Goal: Information Seeking & Learning: Find specific fact

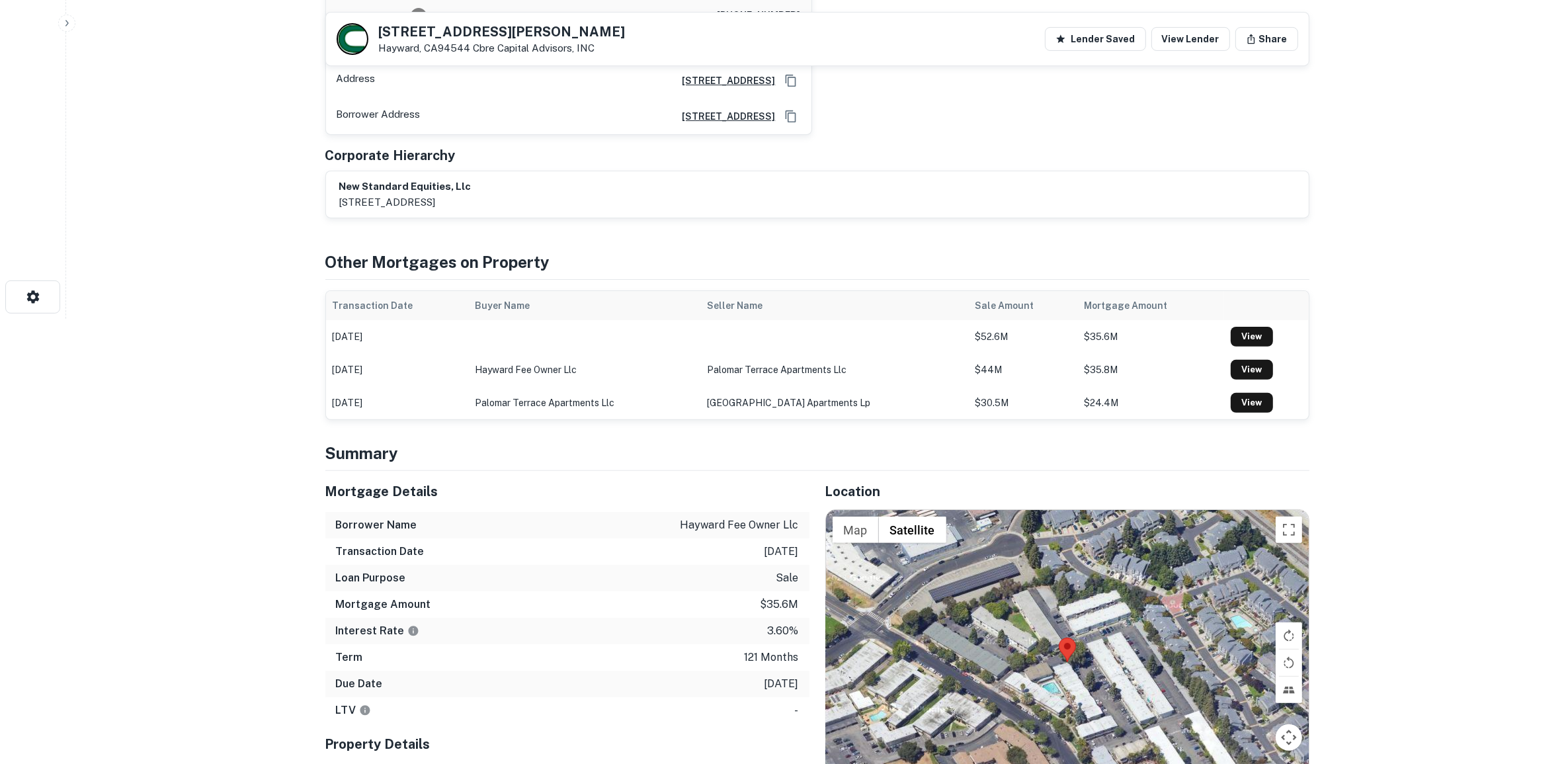
scroll to position [578, 0]
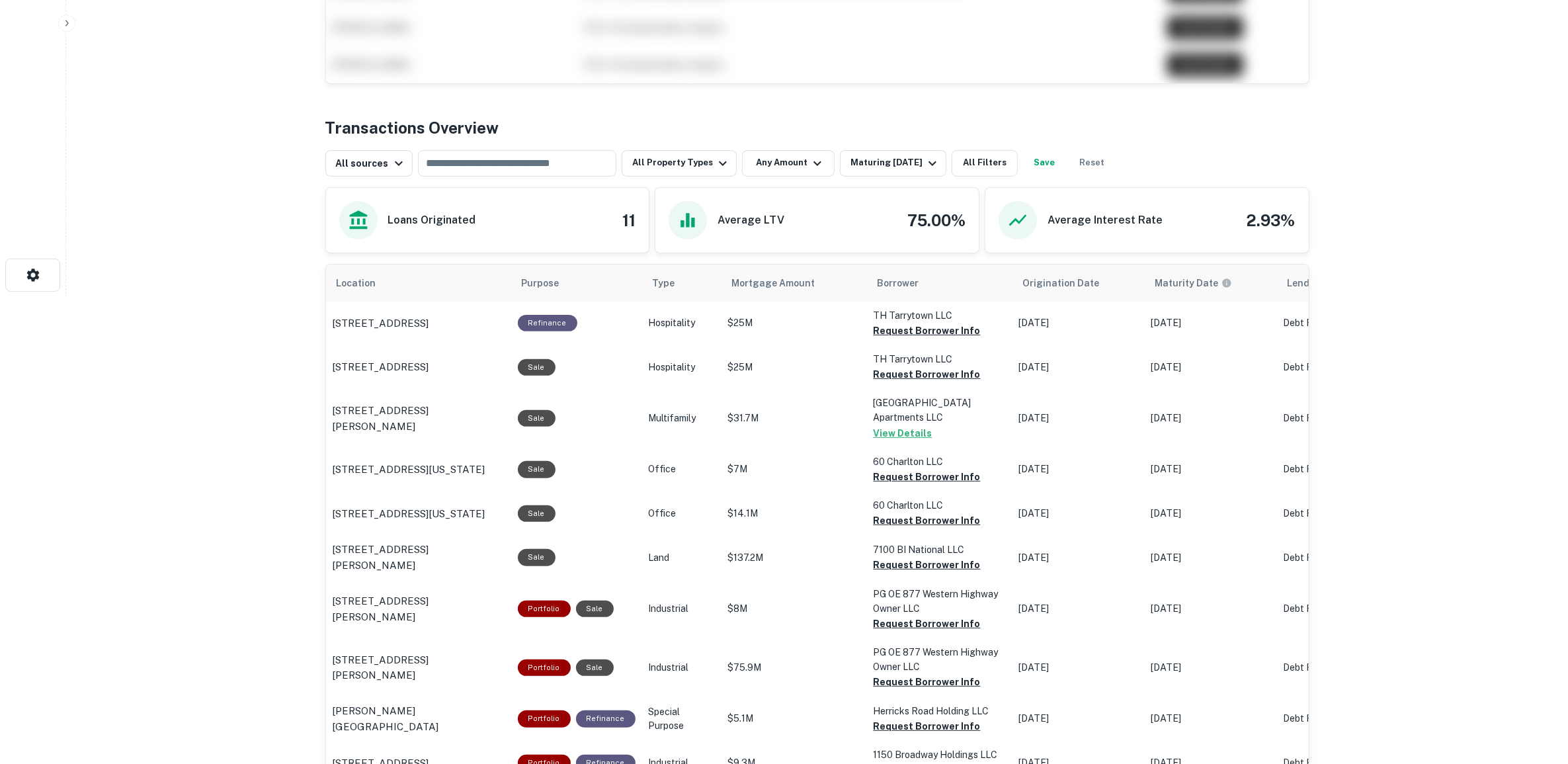
scroll to position [496, 0]
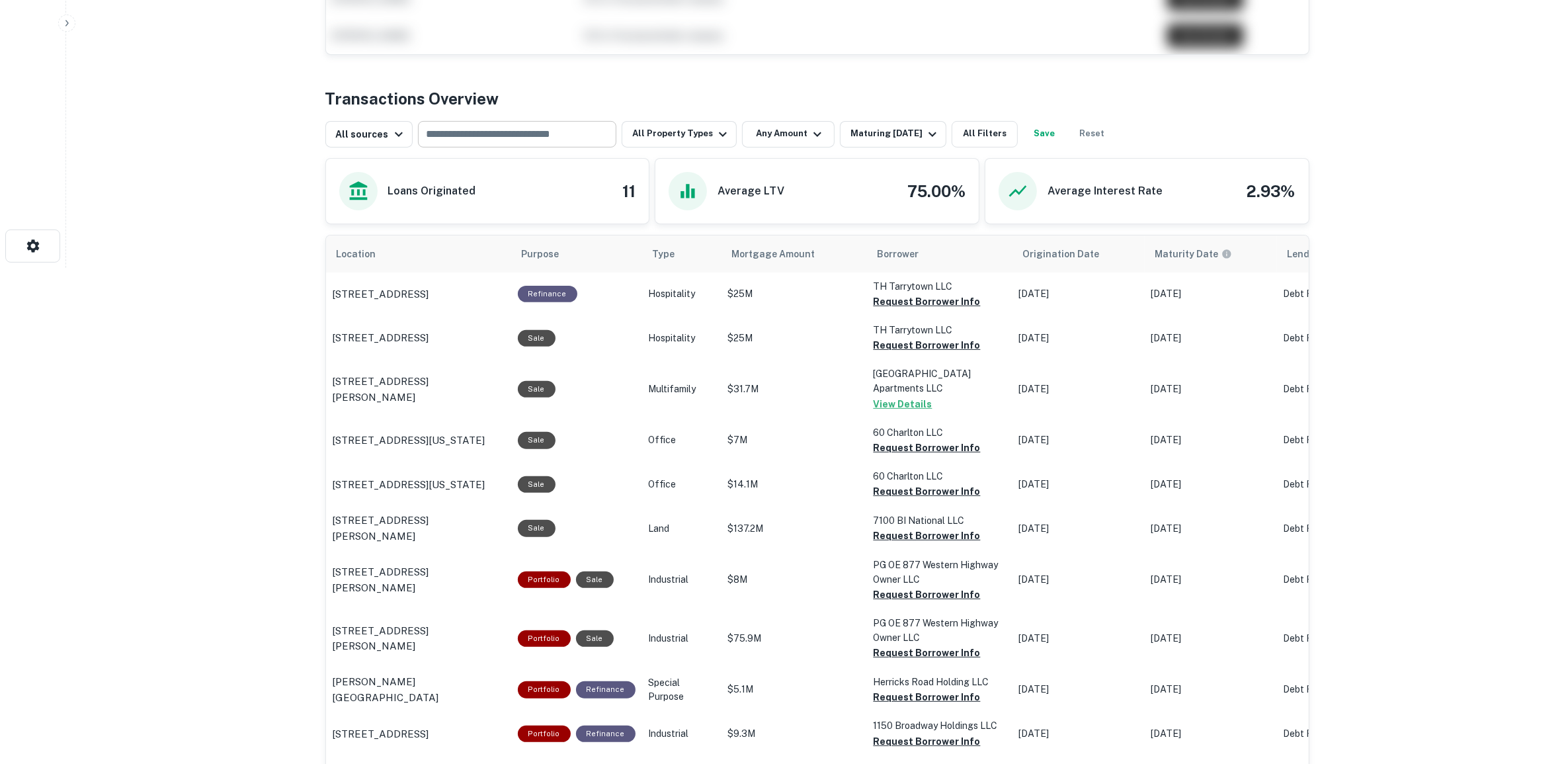
click at [496, 134] on input "text" at bounding box center [516, 134] width 189 height 19
type input "**********"
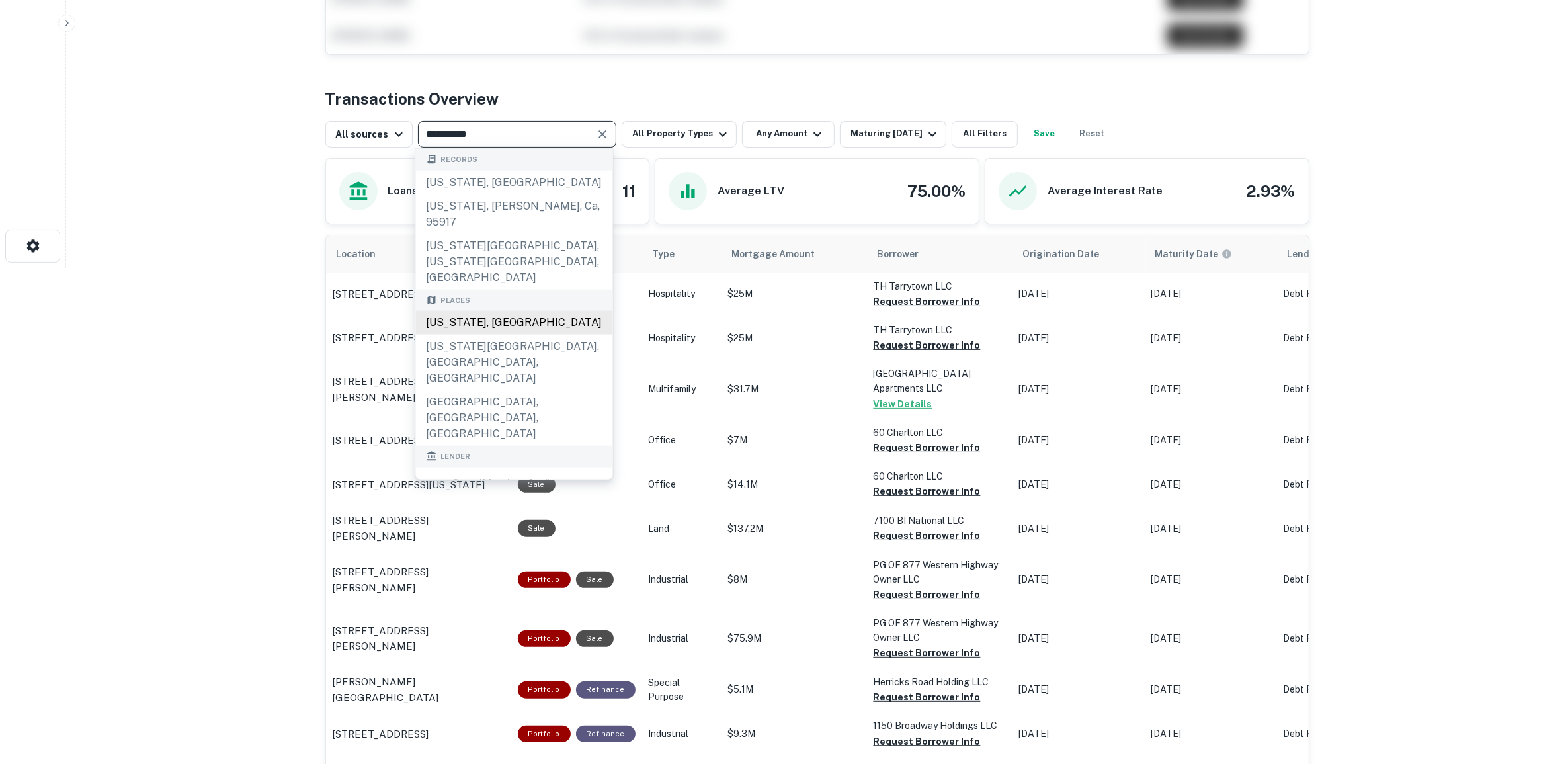
click at [464, 311] on div "California, USA" at bounding box center [515, 323] width 197 height 24
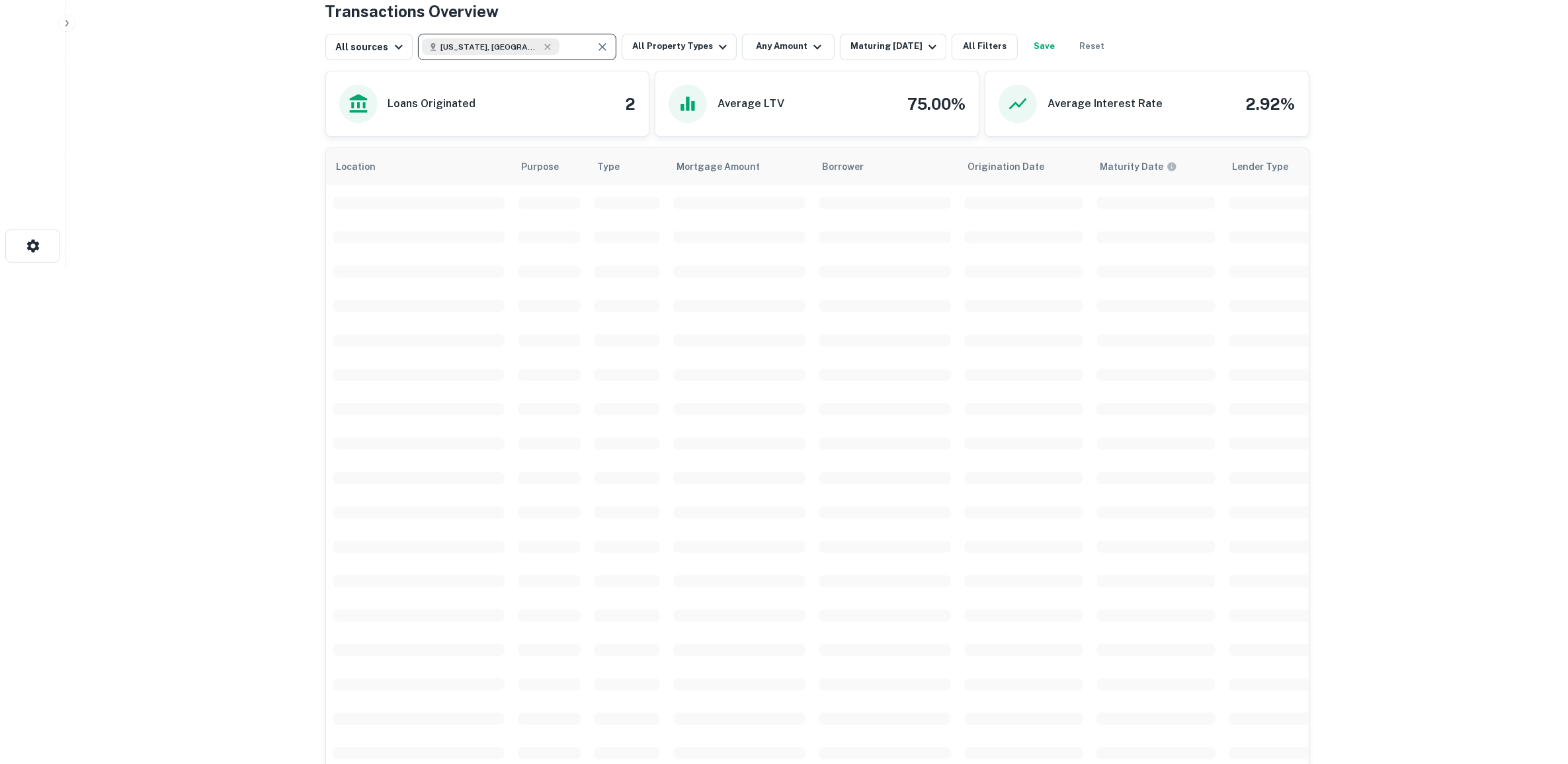
scroll to position [248, 0]
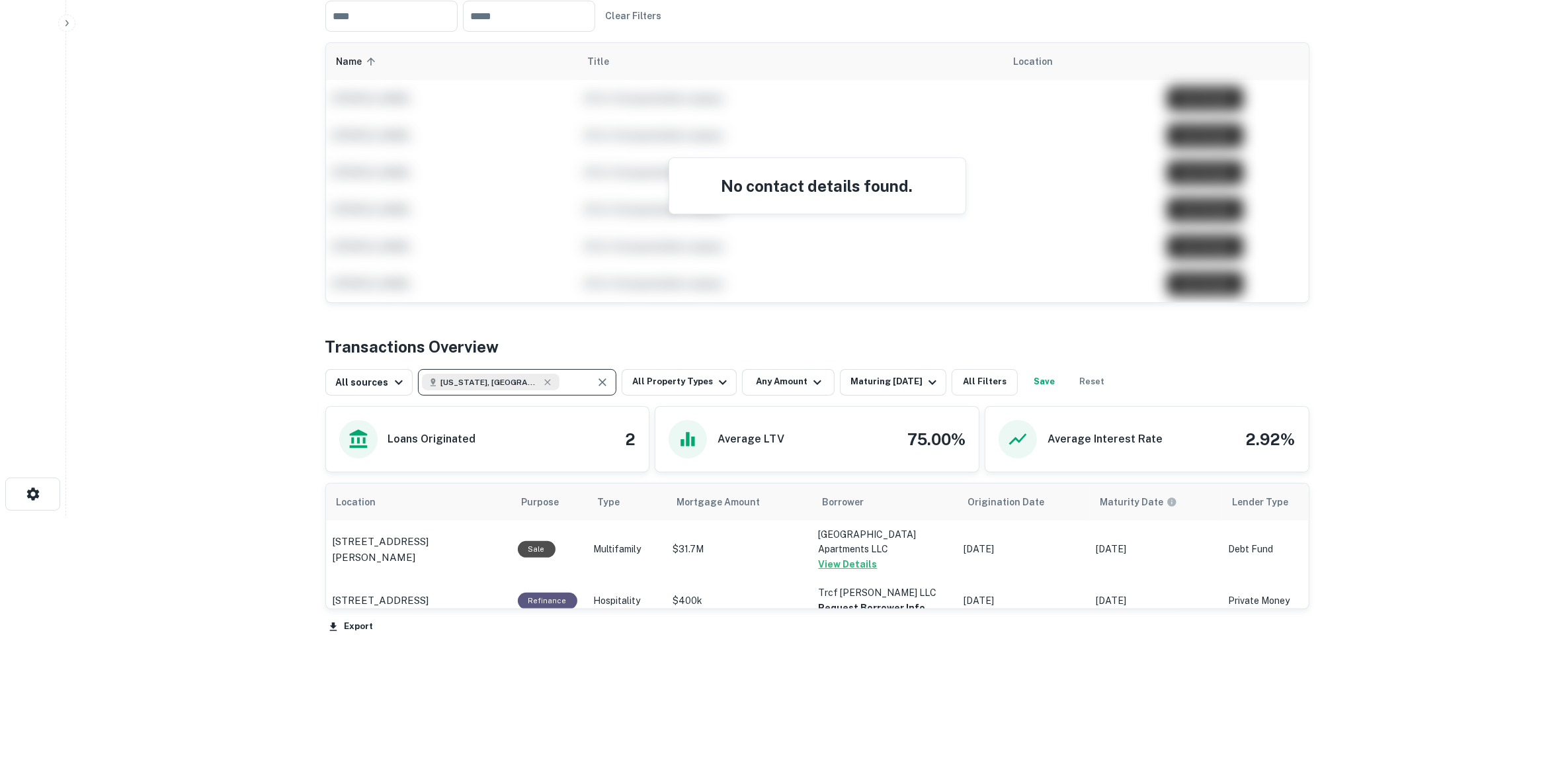
click at [599, 378] on icon "Clear" at bounding box center [602, 382] width 13 height 13
click at [925, 377] on icon "button" at bounding box center [933, 382] width 16 height 16
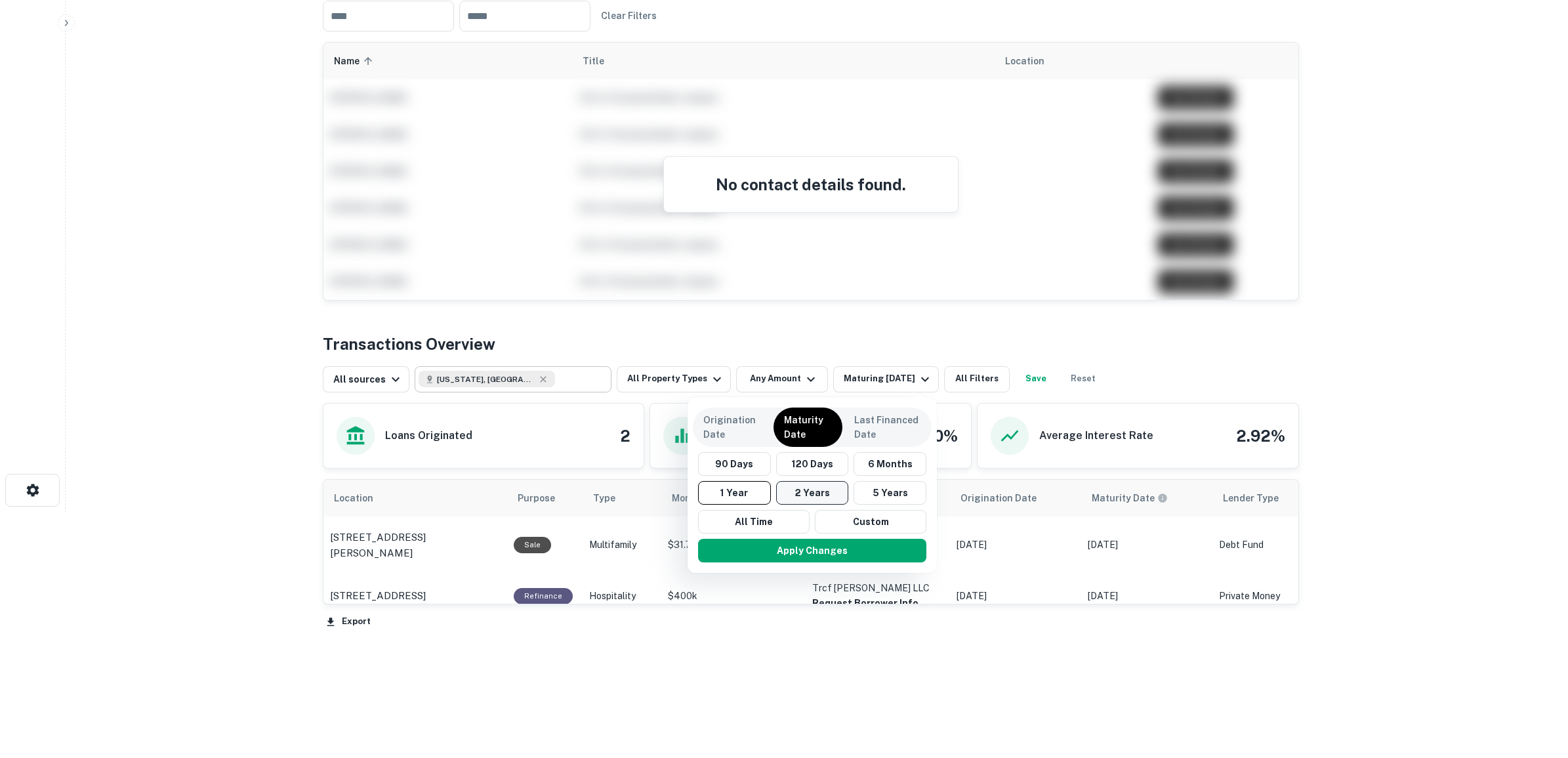
click at [835, 490] on button "2 Years" at bounding box center [812, 492] width 73 height 24
click at [824, 552] on button "Apply Changes" at bounding box center [819, 550] width 228 height 24
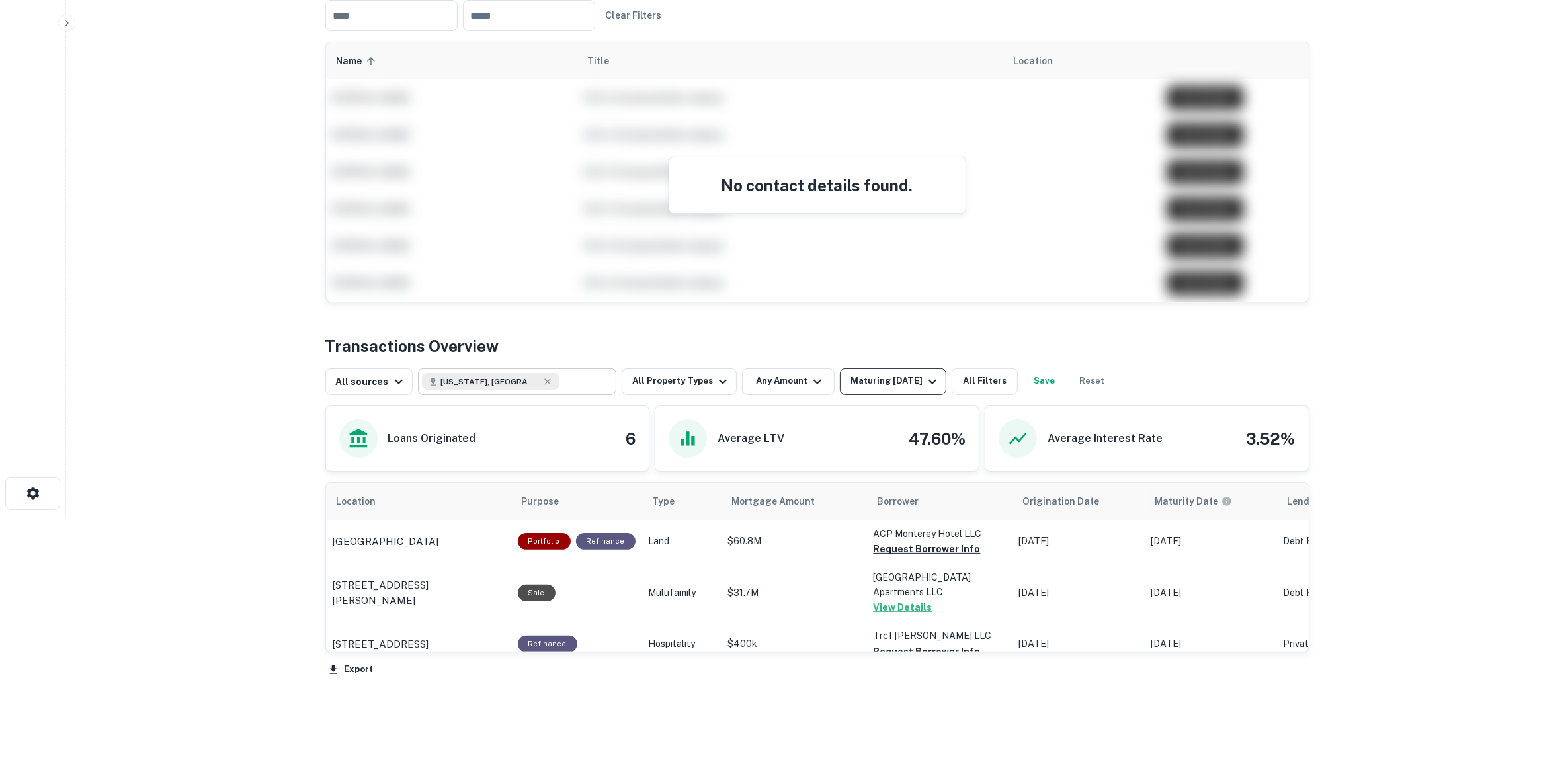
click at [920, 380] on div "Maturing In 2 Years" at bounding box center [895, 382] width 90 height 16
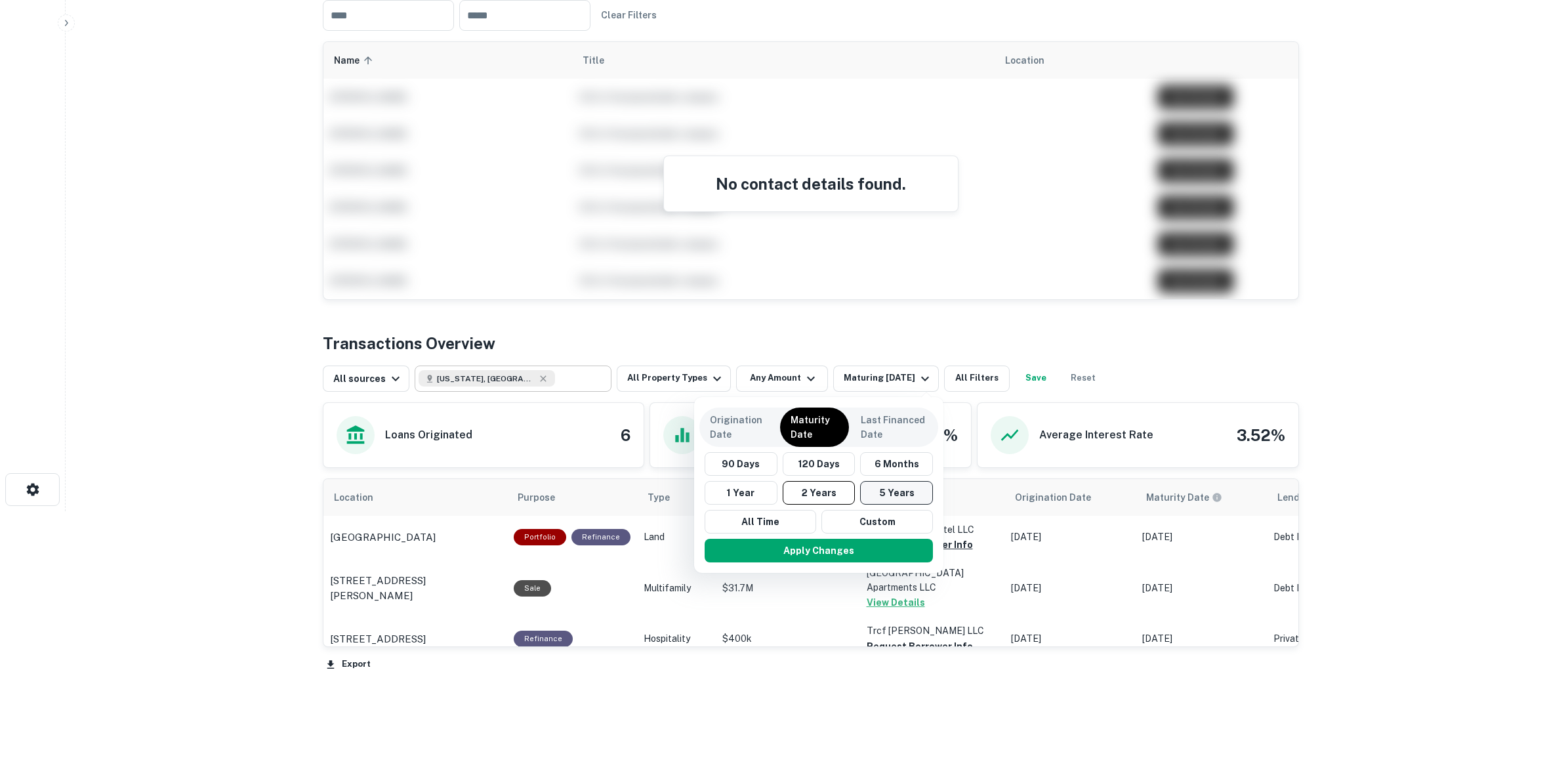
click at [912, 487] on button "5 Years" at bounding box center [896, 492] width 73 height 24
click at [808, 556] on button "Apply Changes" at bounding box center [819, 550] width 228 height 24
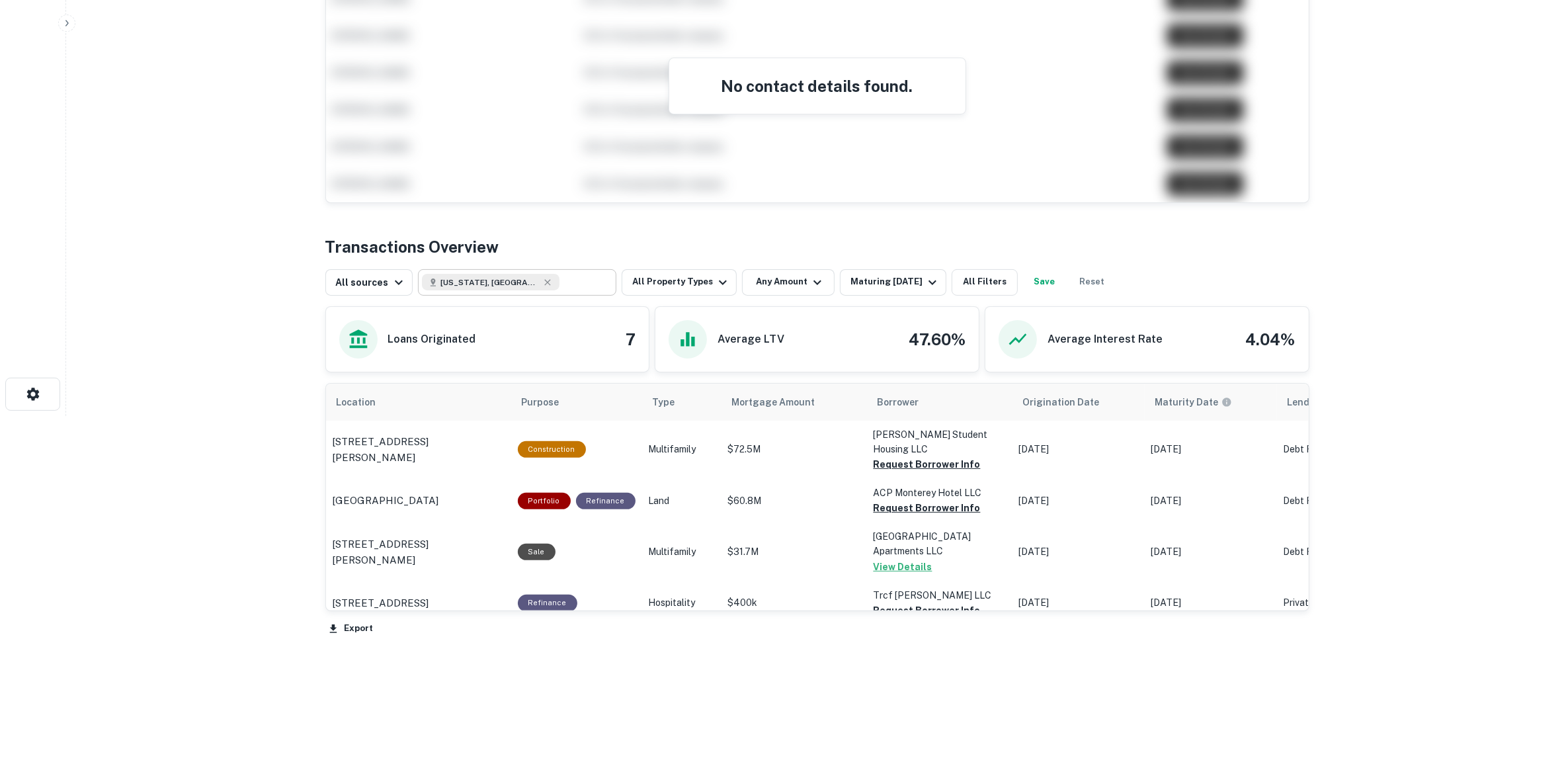
scroll to position [351, 0]
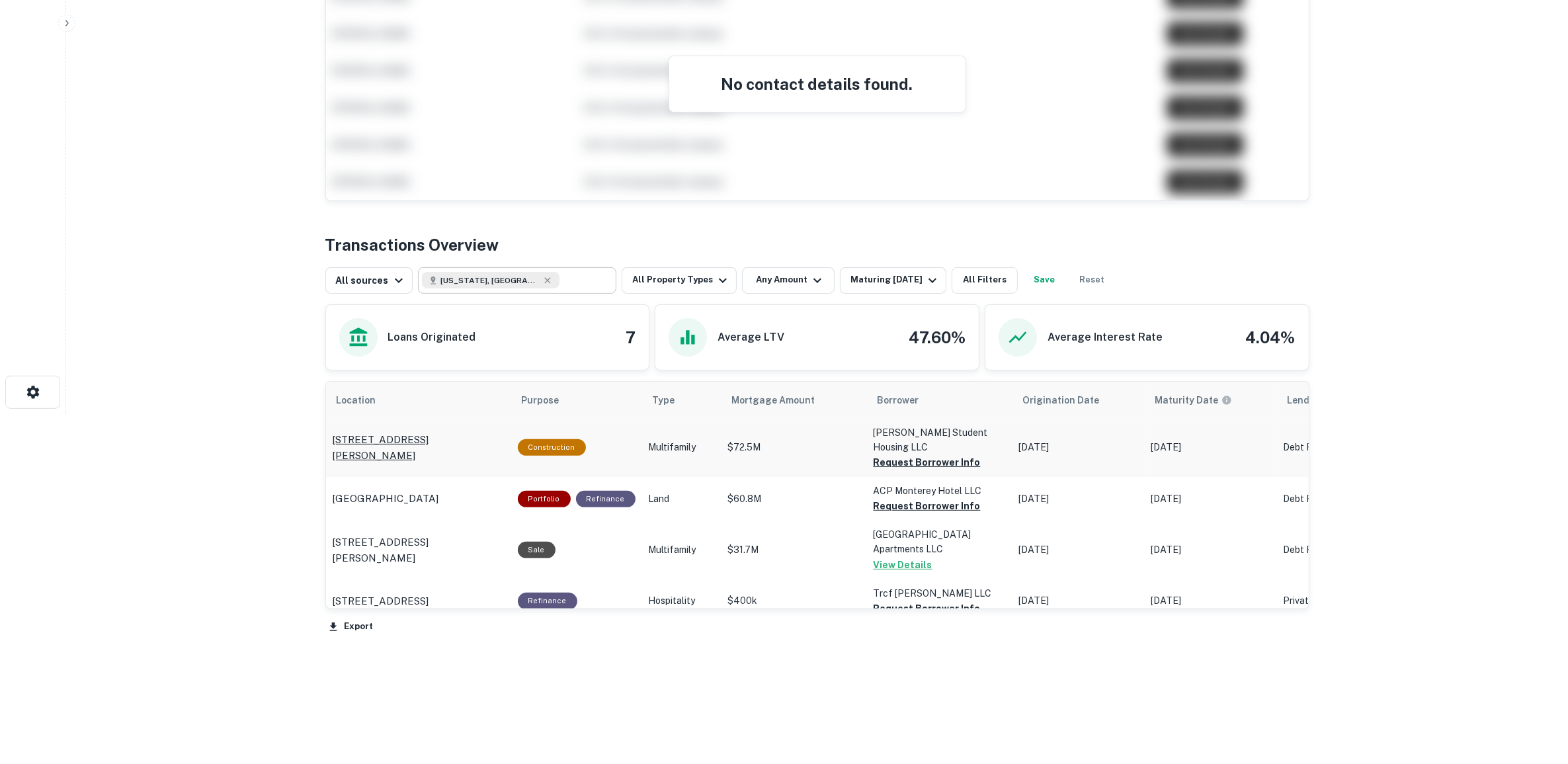
click at [420, 446] on p "1111 Olive Dr Davis, CA95616" at bounding box center [418, 447] width 172 height 31
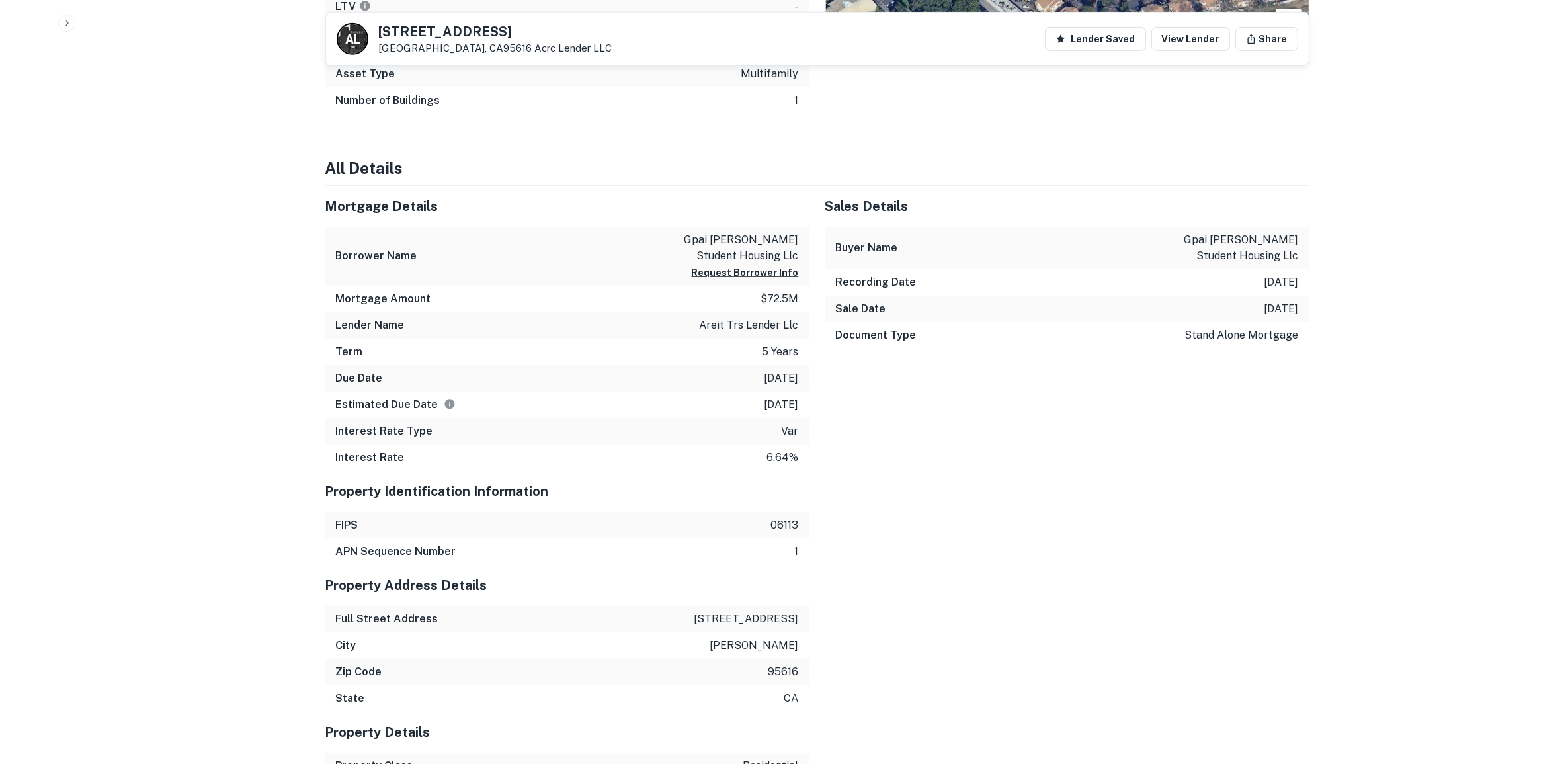
scroll to position [837, 0]
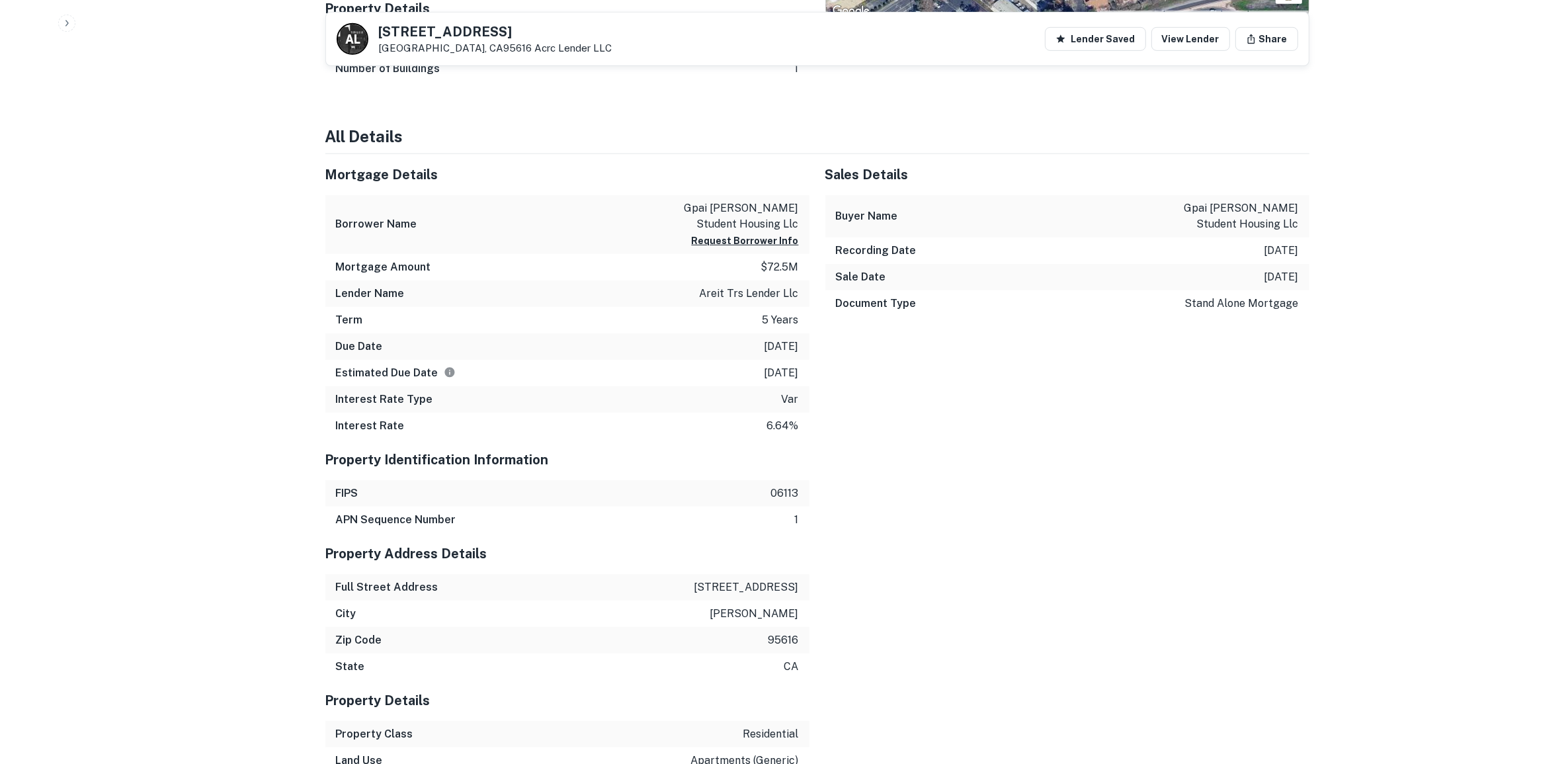
click at [755, 592] on p "1111 olive dr" at bounding box center [747, 587] width 105 height 16
drag, startPoint x: 739, startPoint y: 586, endPoint x: 835, endPoint y: 621, distance: 102.2
click at [835, 621] on div "Mortgage Details Borrower Name gpai davis student housing llc Request Borrower …" at bounding box center [809, 592] width 1000 height 876
copy div "1111 olive dr City davis"
click at [758, 241] on button "Request Borrower Info" at bounding box center [746, 241] width 108 height 16
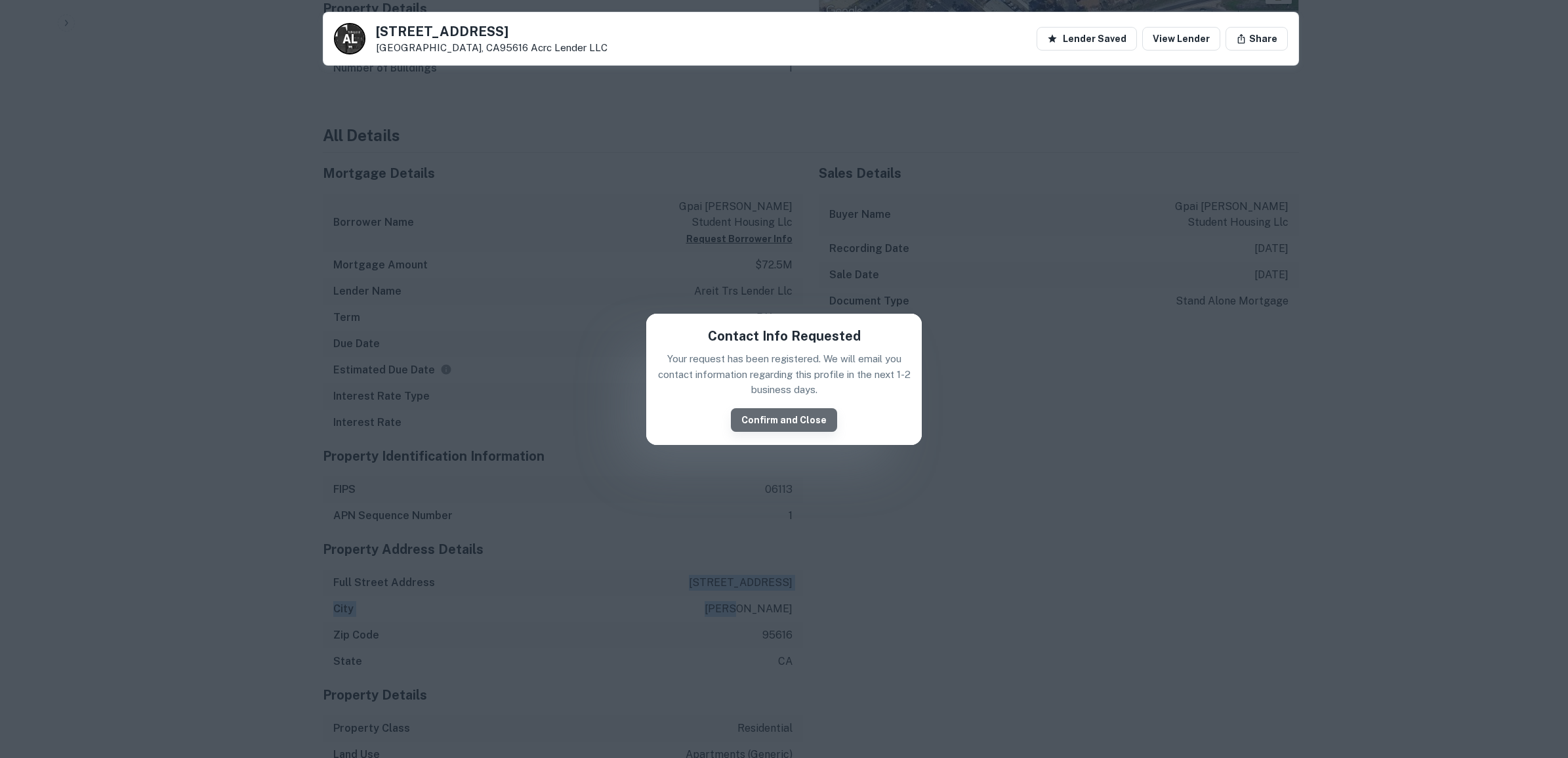
click at [799, 414] on button "Confirm and Close" at bounding box center [784, 420] width 107 height 24
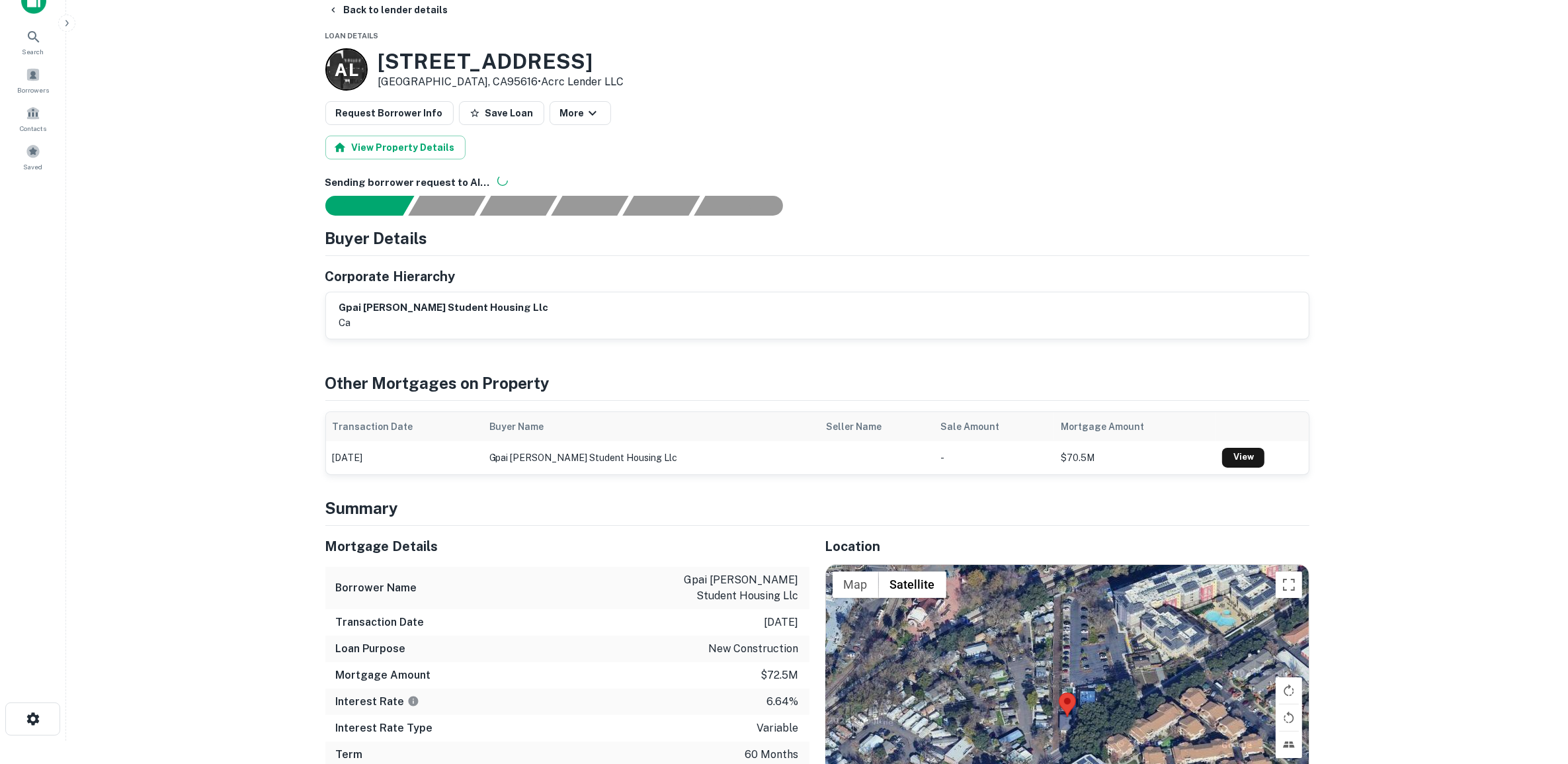
scroll to position [0, 0]
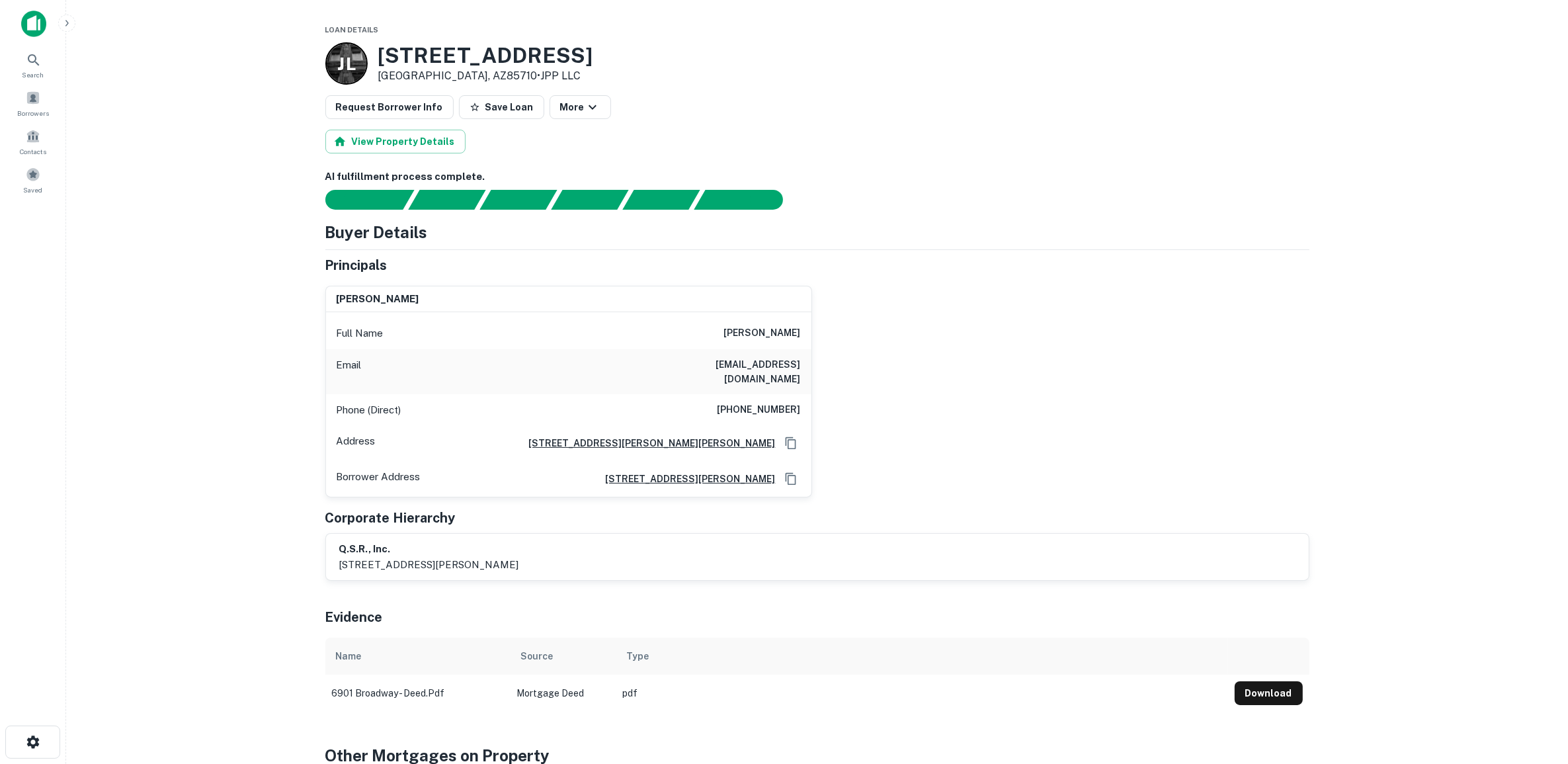
drag, startPoint x: 734, startPoint y: 330, endPoint x: 810, endPoint y: 334, distance: 76.1
click at [810, 334] on div "Full Name [PERSON_NAME]" at bounding box center [568, 333] width 486 height 32
copy h6 "[PERSON_NAME]"
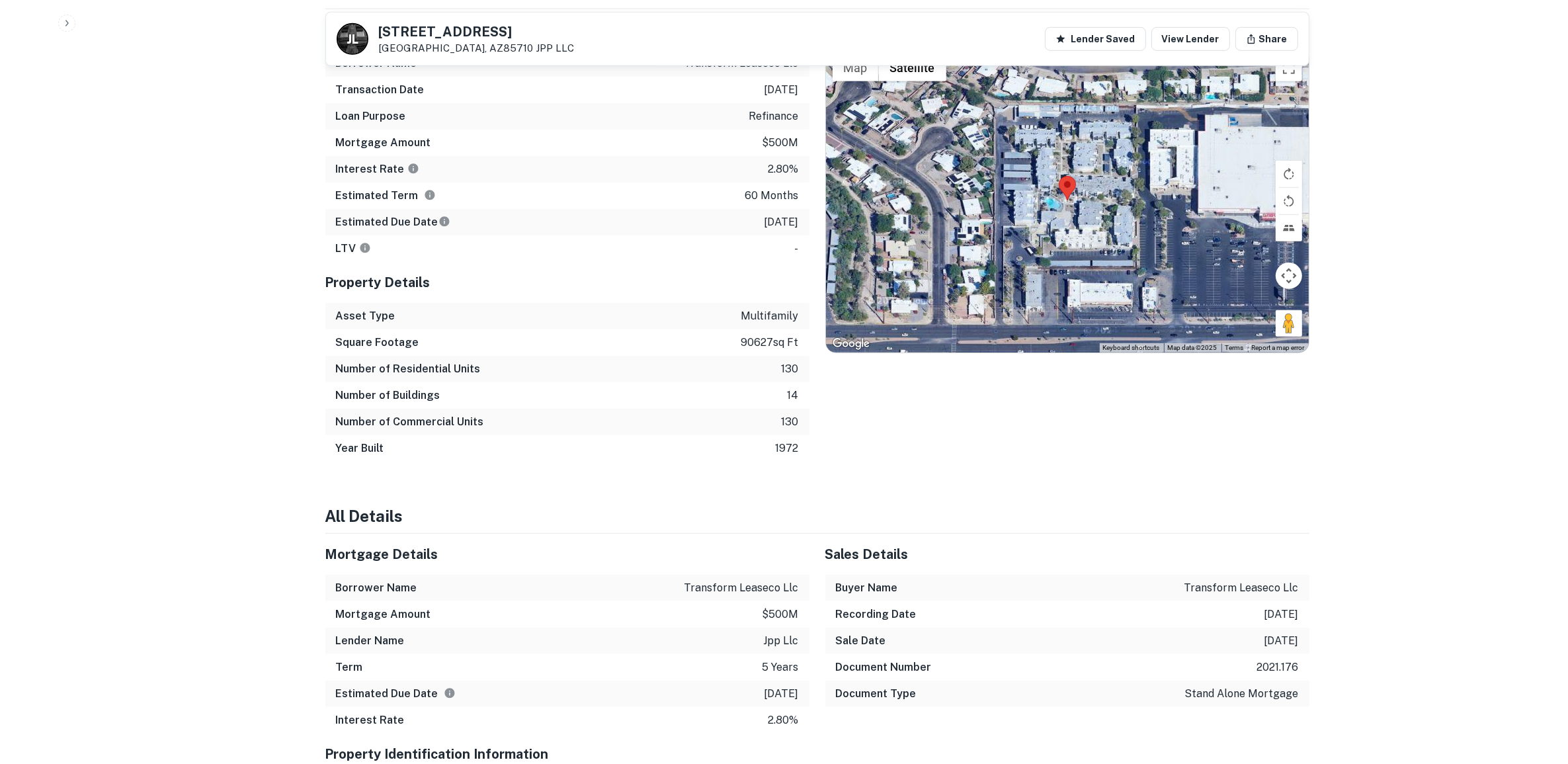
scroll to position [827, 0]
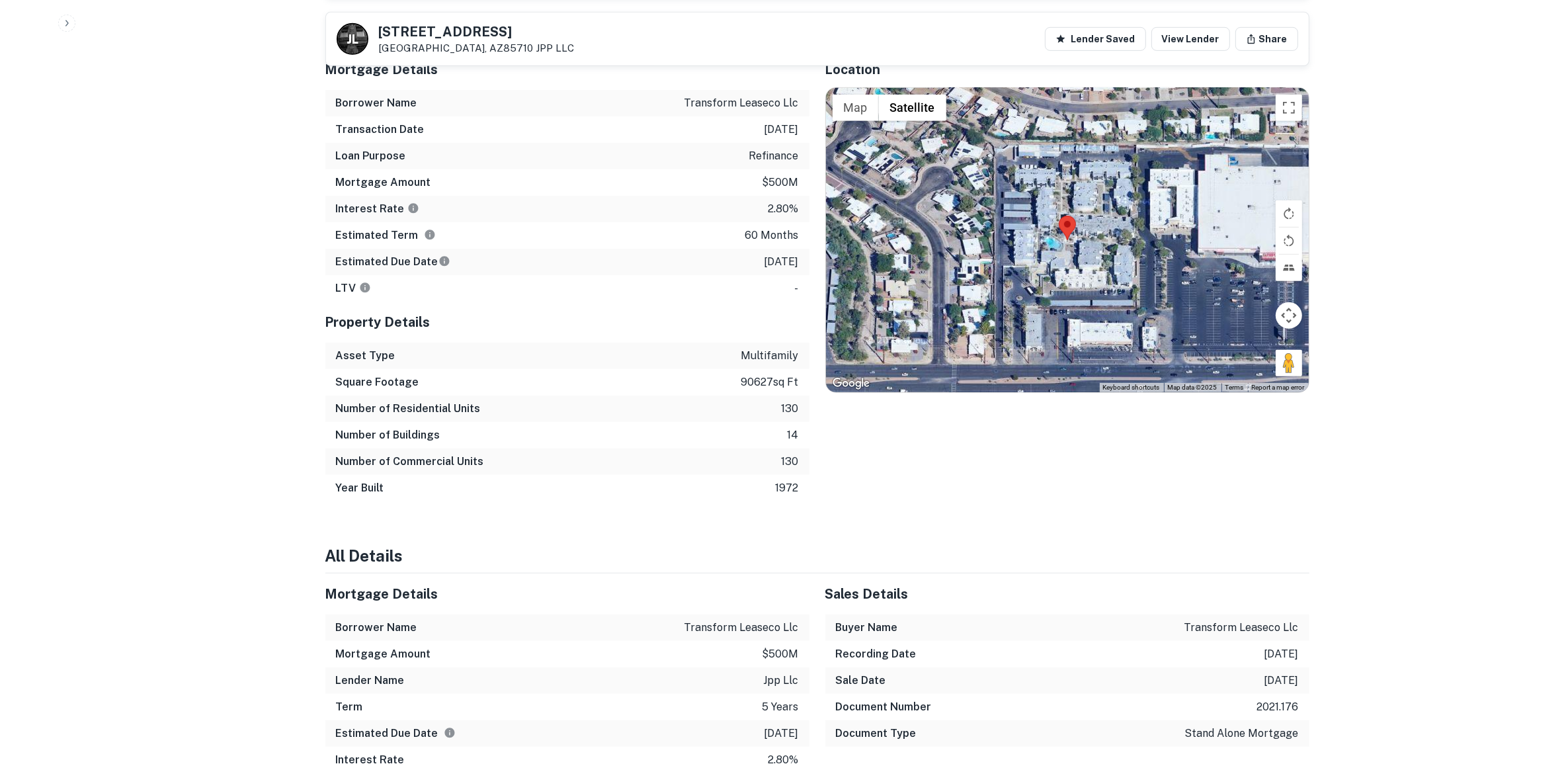
drag, startPoint x: 542, startPoint y: 28, endPoint x: 378, endPoint y: 39, distance: 164.4
click at [378, 39] on div "[PERSON_NAME] [STREET_ADDRESS] JPP LLC Lender Saved View Lender Share" at bounding box center [817, 39] width 983 height 53
copy h5 "[STREET_ADDRESS]"
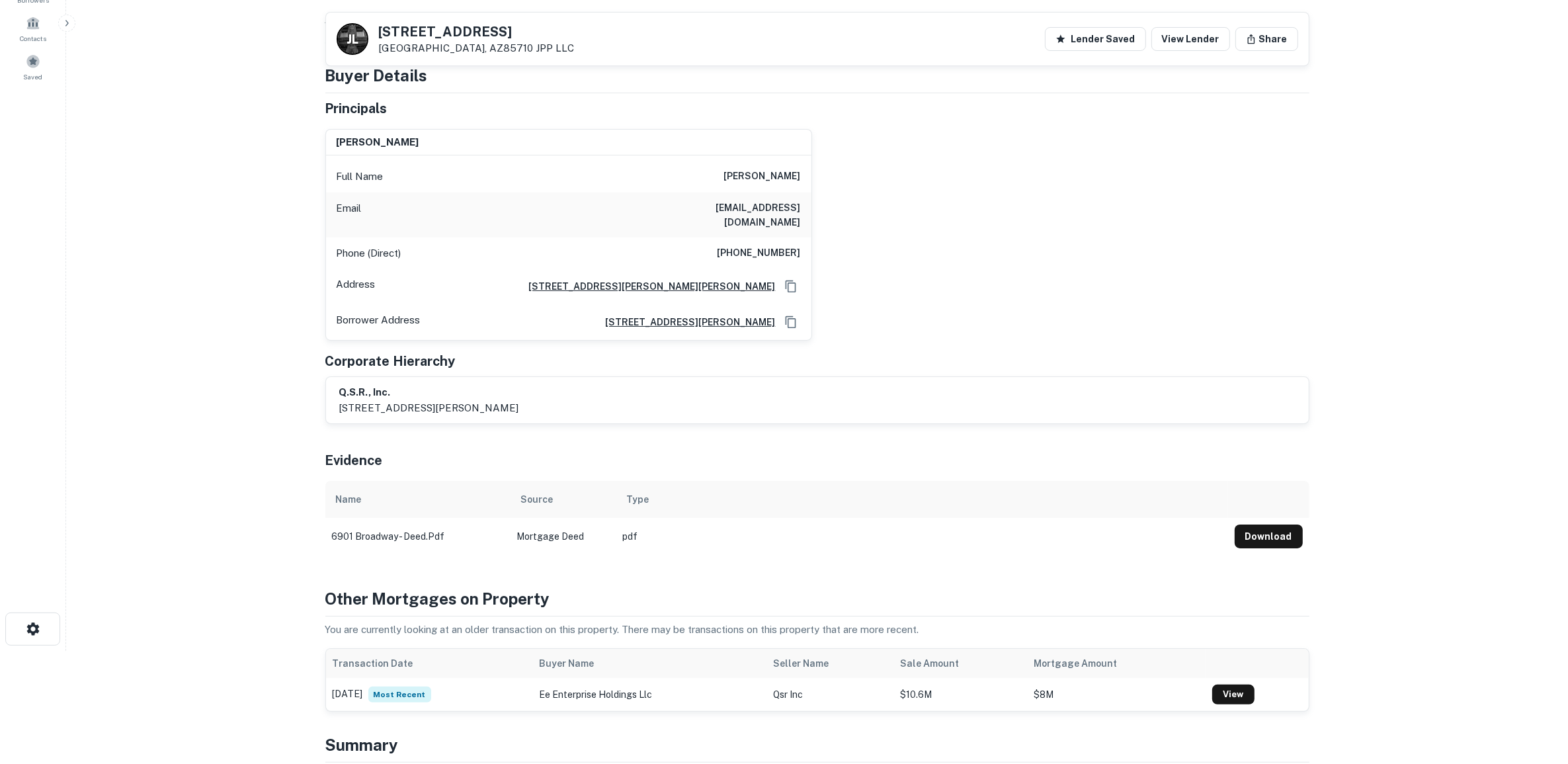
scroll to position [0, 0]
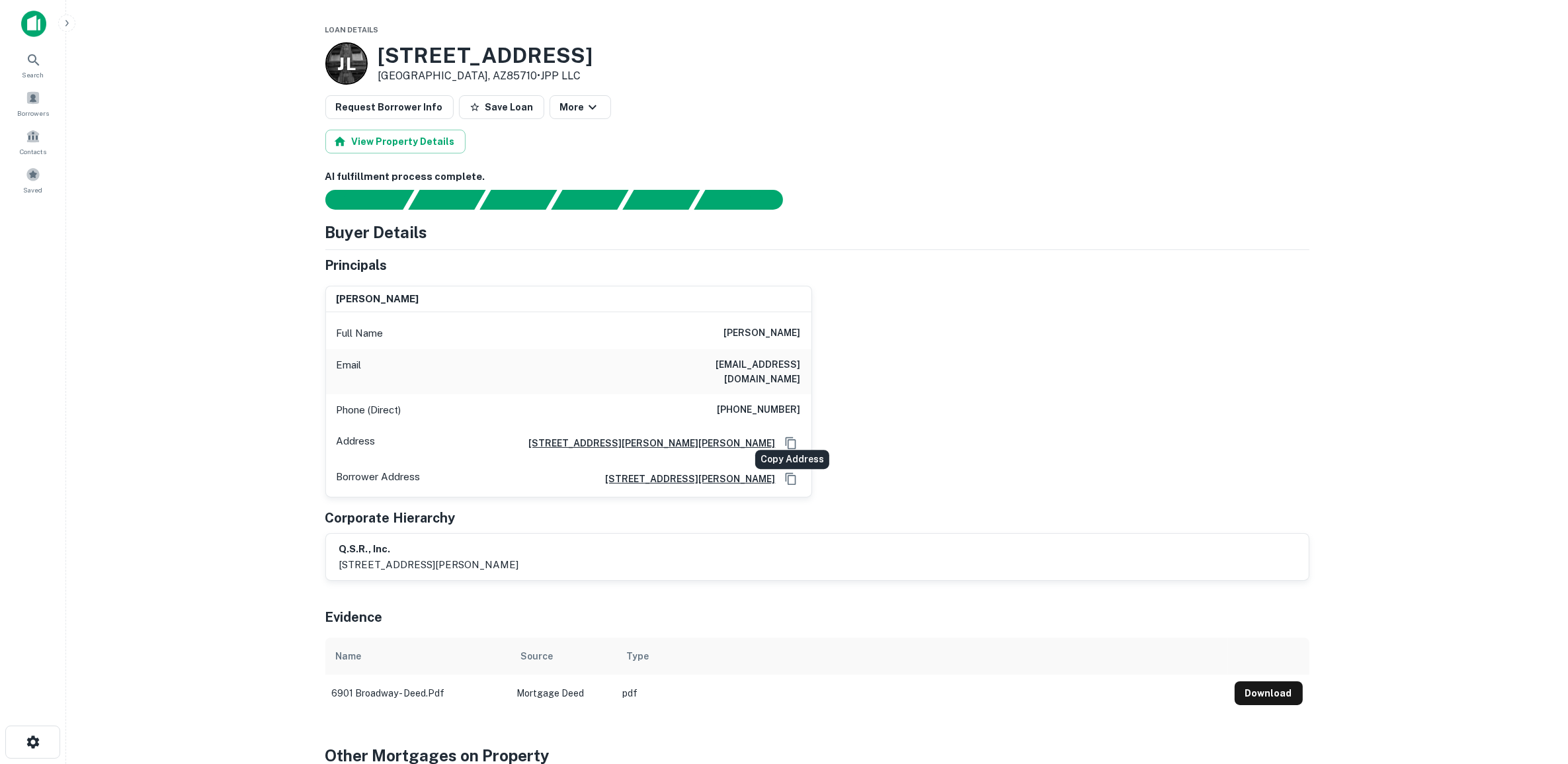
click at [787, 436] on icon "Copy Address" at bounding box center [791, 442] width 13 height 13
click at [221, 183] on main "Loan Details [PERSON_NAME] [STREET_ADDRESS] • JPP LLC Request Borrower Info Sav…" at bounding box center [817, 382] width 1502 height 764
drag, startPoint x: 732, startPoint y: 332, endPoint x: 802, endPoint y: 332, distance: 70.0
click at [802, 332] on div "Full Name [PERSON_NAME]" at bounding box center [568, 333] width 486 height 32
copy h6 "[PERSON_NAME]"
